Goal: Navigation & Orientation: Find specific page/section

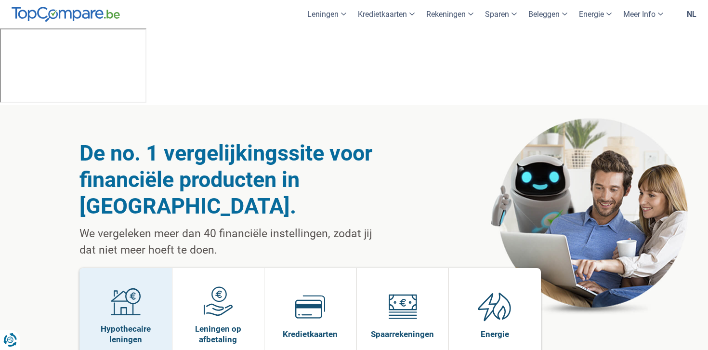
click at [134, 286] on img at bounding box center [126, 301] width 30 height 30
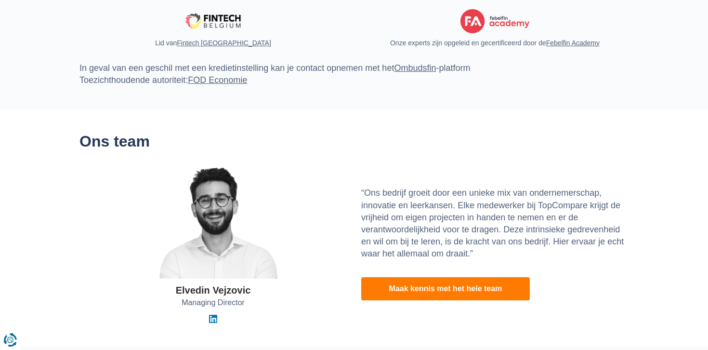
scroll to position [3019, 0]
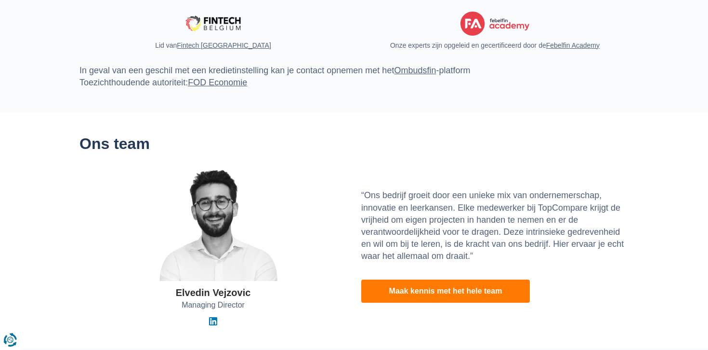
click at [203, 286] on div "Elvedin Vejzovic" at bounding box center [213, 293] width 75 height 14
click at [285, 167] on img at bounding box center [213, 224] width 154 height 114
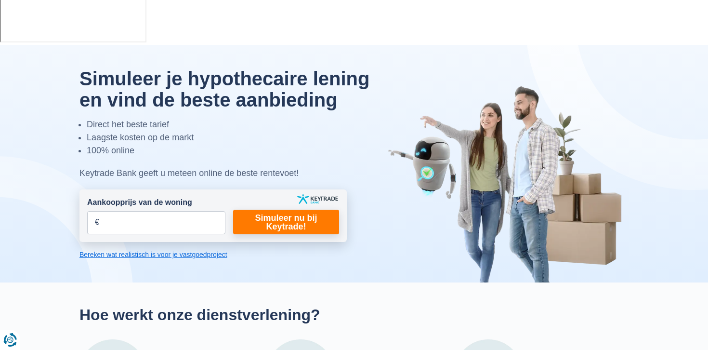
scroll to position [0, 0]
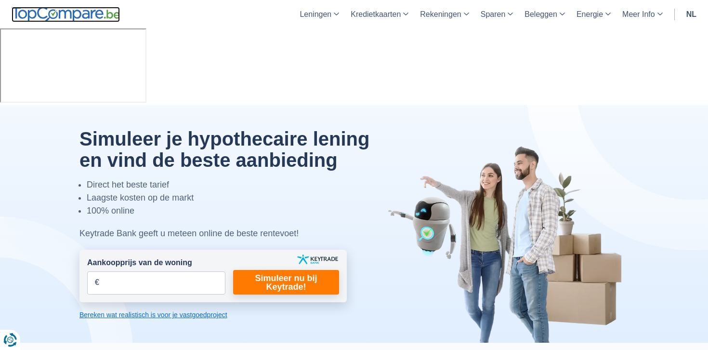
click at [82, 13] on img at bounding box center [66, 14] width 108 height 15
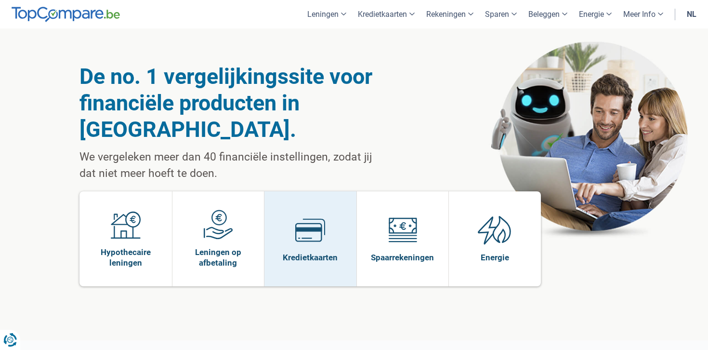
click at [320, 215] on img at bounding box center [310, 230] width 30 height 30
